Goal: Transaction & Acquisition: Purchase product/service

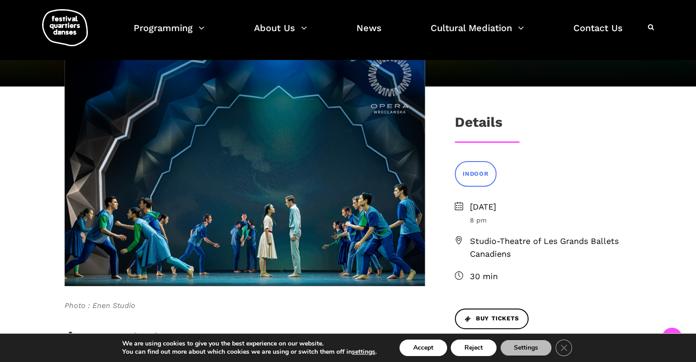
scroll to position [157, 0]
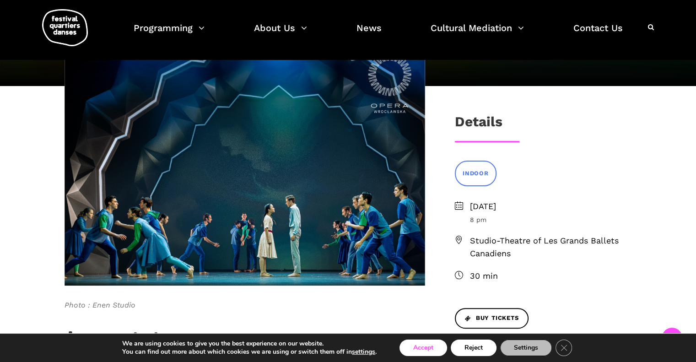
click at [424, 347] on button "Accept" at bounding box center [423, 347] width 48 height 16
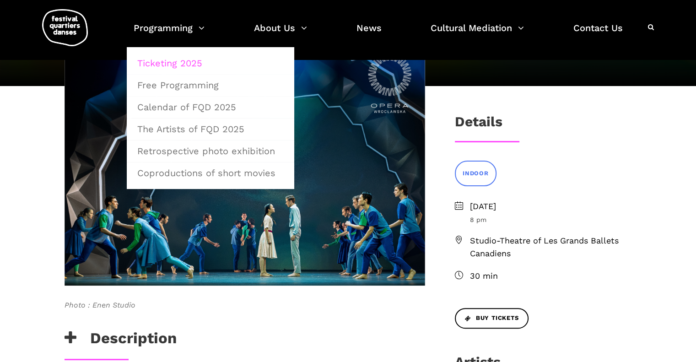
click at [177, 62] on link "Ticketing 2025" at bounding box center [210, 63] width 157 height 21
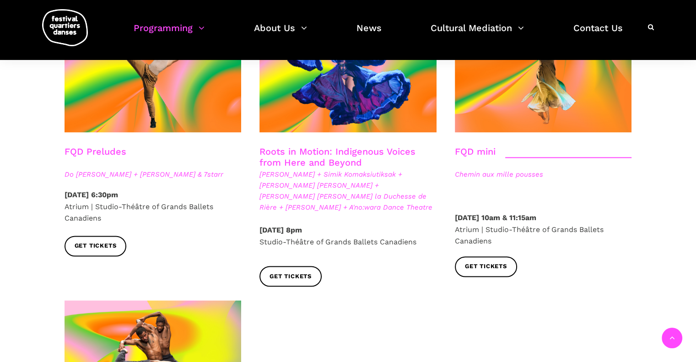
scroll to position [1374, 0]
